Goal: Use online tool/utility: Utilize a website feature to perform a specific function

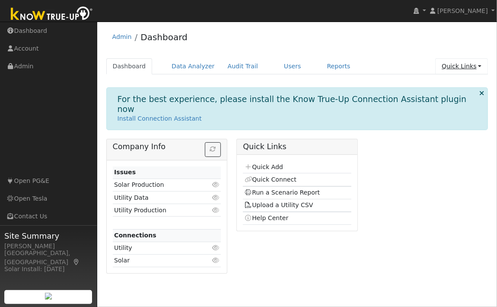
click at [470, 69] on link "Quick Links" at bounding box center [461, 66] width 53 height 16
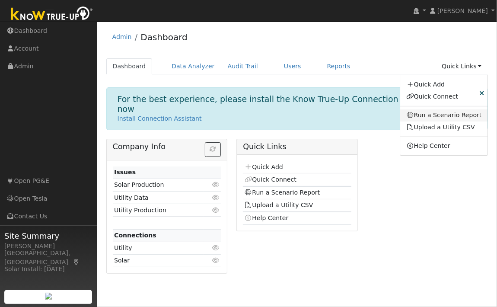
click at [438, 113] on link "Run a Scenario Report" at bounding box center [444, 115] width 88 height 12
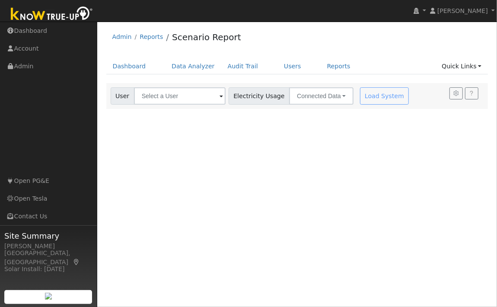
click at [220, 95] on span at bounding box center [221, 97] width 3 height 10
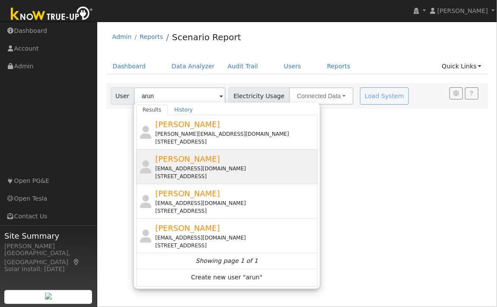
click at [195, 170] on div "alarun@yahoo.com" at bounding box center [235, 169] width 160 height 8
type input "Arunachalam Alagappan"
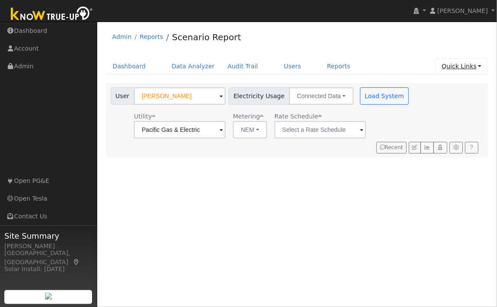
click at [471, 67] on link "Quick Links" at bounding box center [461, 66] width 53 height 16
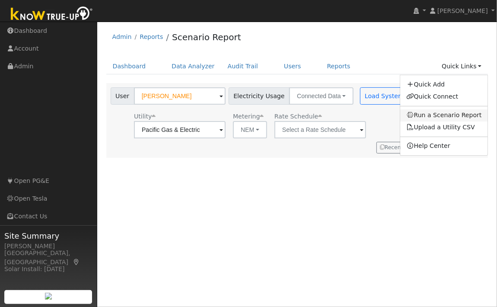
click at [448, 116] on link "Run a Scenario Report" at bounding box center [444, 115] width 88 height 12
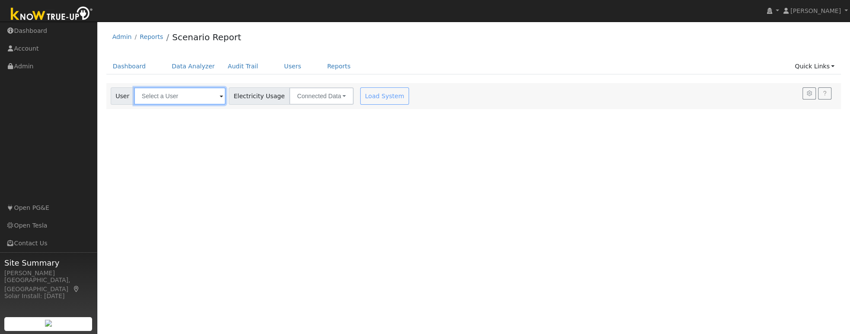
click at [188, 101] on input "text" at bounding box center [180, 95] width 92 height 17
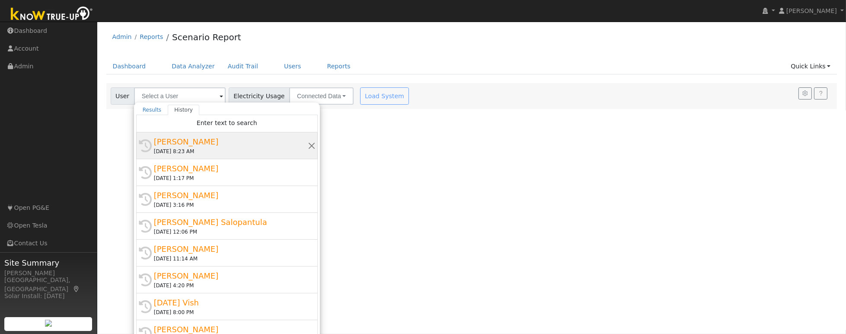
click at [224, 154] on div "History [PERSON_NAME] [DATE] 8:23 AM" at bounding box center [227, 145] width 182 height 27
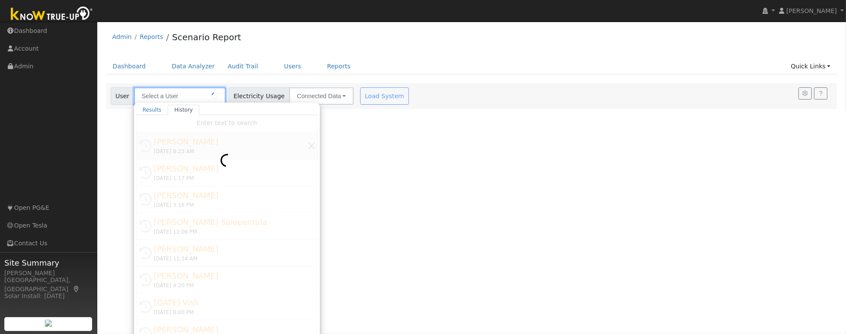
type input "[PERSON_NAME]"
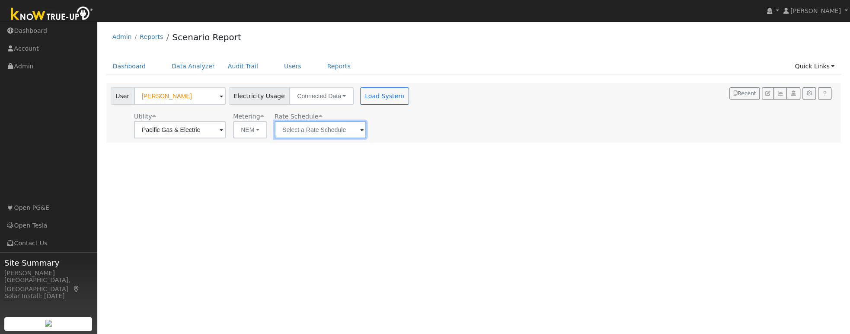
click at [338, 132] on input "text" at bounding box center [320, 129] width 92 height 17
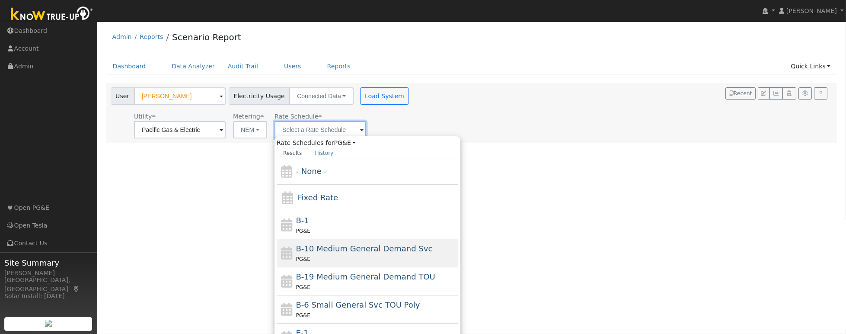
scroll to position [10, 0]
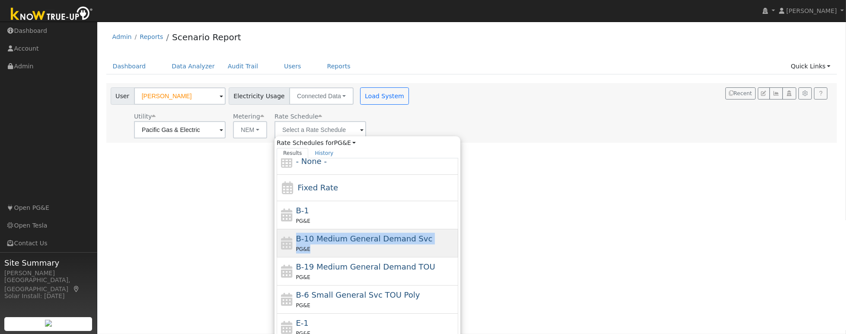
drag, startPoint x: 447, startPoint y: 224, endPoint x: 445, endPoint y: 253, distance: 28.6
click at [445, 253] on div "- None - Fixed Rate B-1 PG&E B-10 Medium General Demand Svc PG&E B-19 Medium Ge…" at bounding box center [368, 271] width 182 height 227
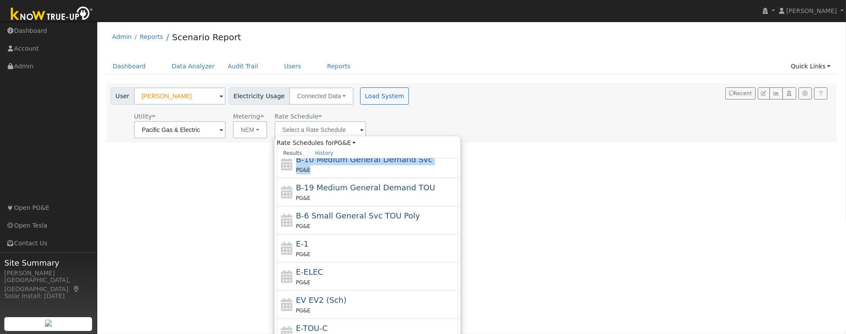
scroll to position [118, 0]
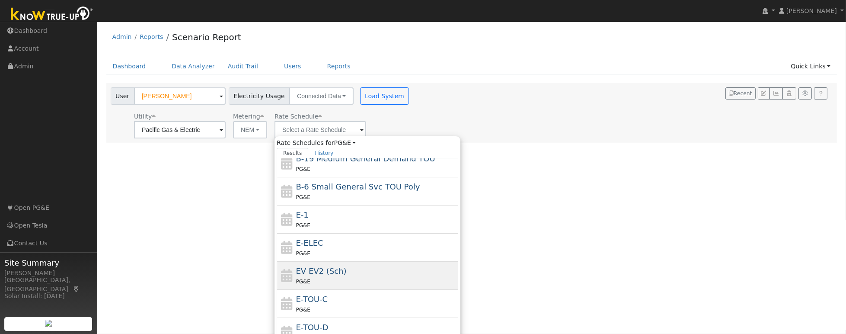
click at [394, 268] on div "EV EV2 (Sch) PG&E" at bounding box center [376, 275] width 160 height 21
type input "EV EV2 (Sch)"
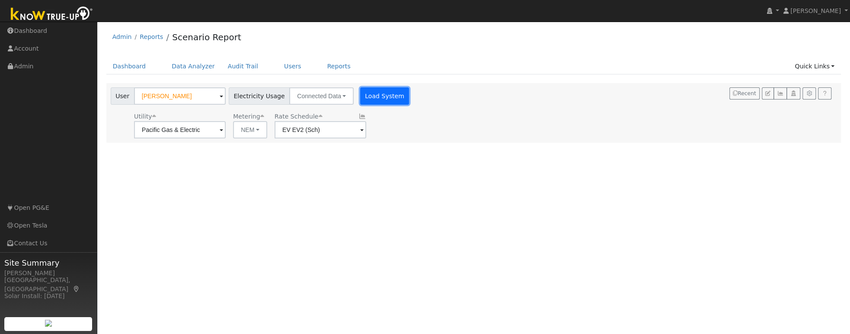
click at [369, 101] on button "Load System" at bounding box center [384, 95] width 49 height 17
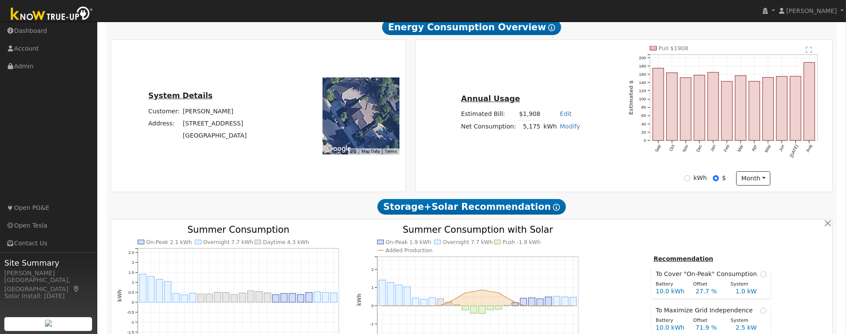
scroll to position [158, 0]
click at [497, 181] on input "kWh" at bounding box center [687, 178] width 6 height 6
radio input "true"
radio input "false"
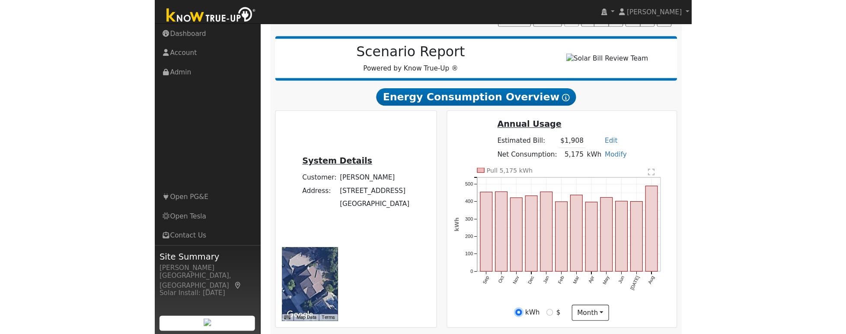
scroll to position [137, 0]
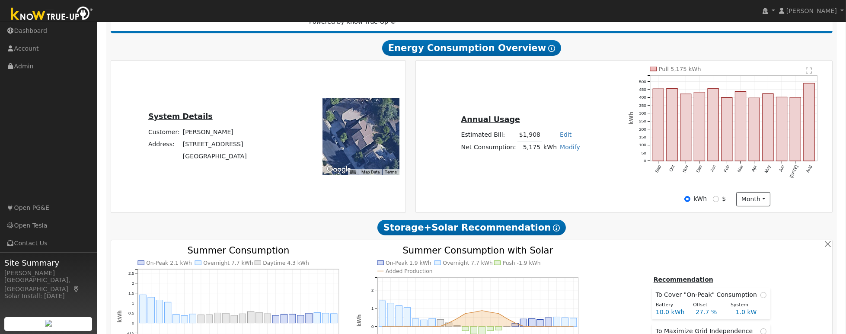
click at [497, 149] on link "Modify" at bounding box center [570, 146] width 20 height 7
click at [497, 158] on link "Add Consumption" at bounding box center [539, 160] width 72 height 12
type input "5175"
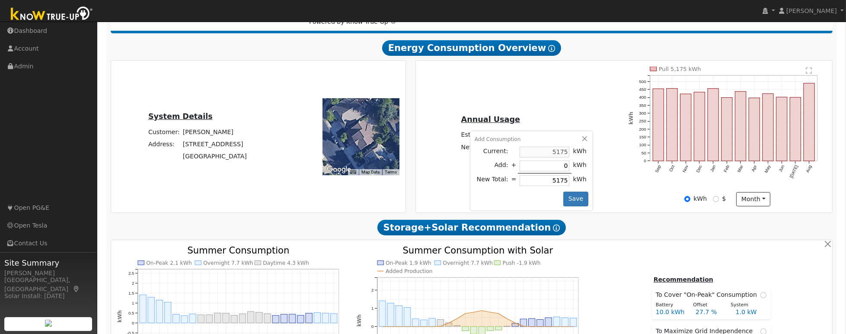
type input "2"
type input "5177"
type input "24"
type input "5199"
type input "240"
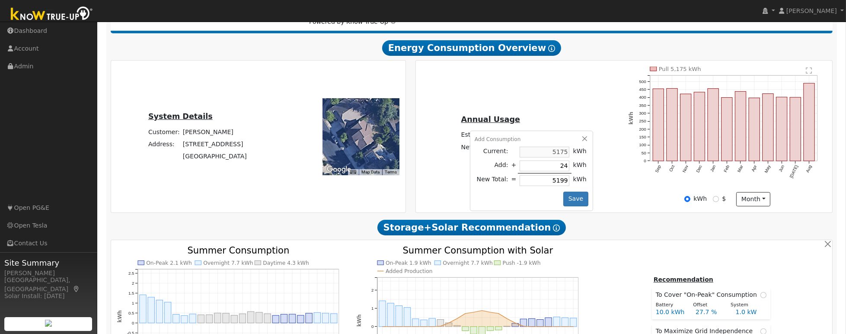
type input "5415"
type input "2400"
type input "7575"
type input "2400"
click at [497, 201] on button "Save" at bounding box center [575, 198] width 25 height 15
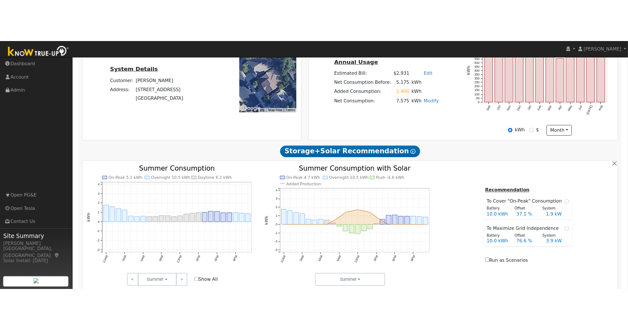
scroll to position [0, 0]
